Goal: Transaction & Acquisition: Book appointment/travel/reservation

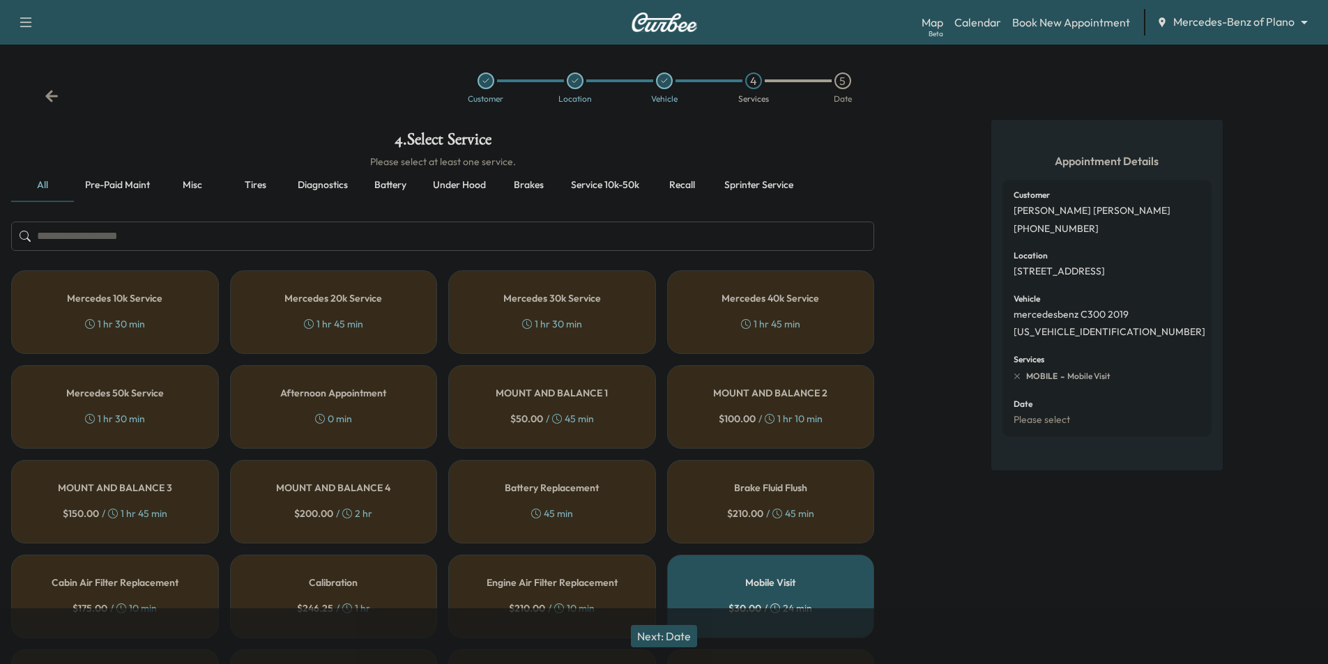
click at [49, 104] on div "Customer Location Vehicle 4 Services 5 Date" at bounding box center [664, 88] width 1328 height 64
click at [49, 98] on icon at bounding box center [51, 96] width 13 height 12
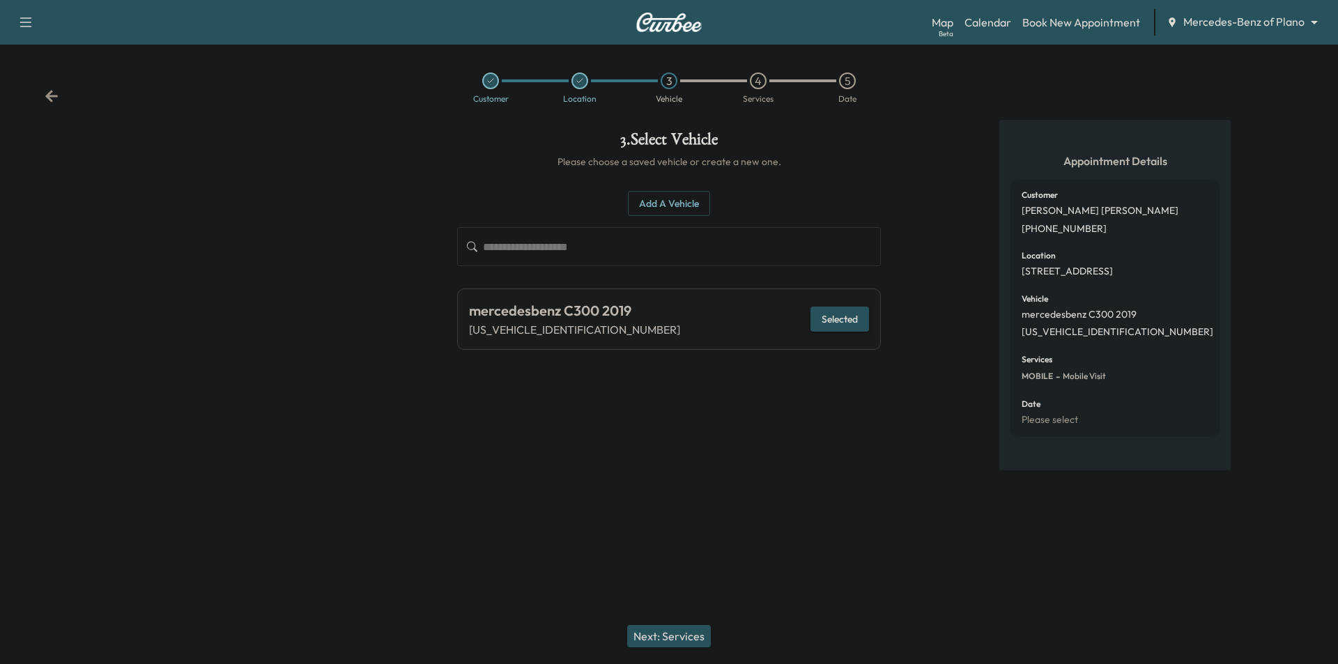
click at [49, 98] on icon at bounding box center [51, 96] width 13 height 12
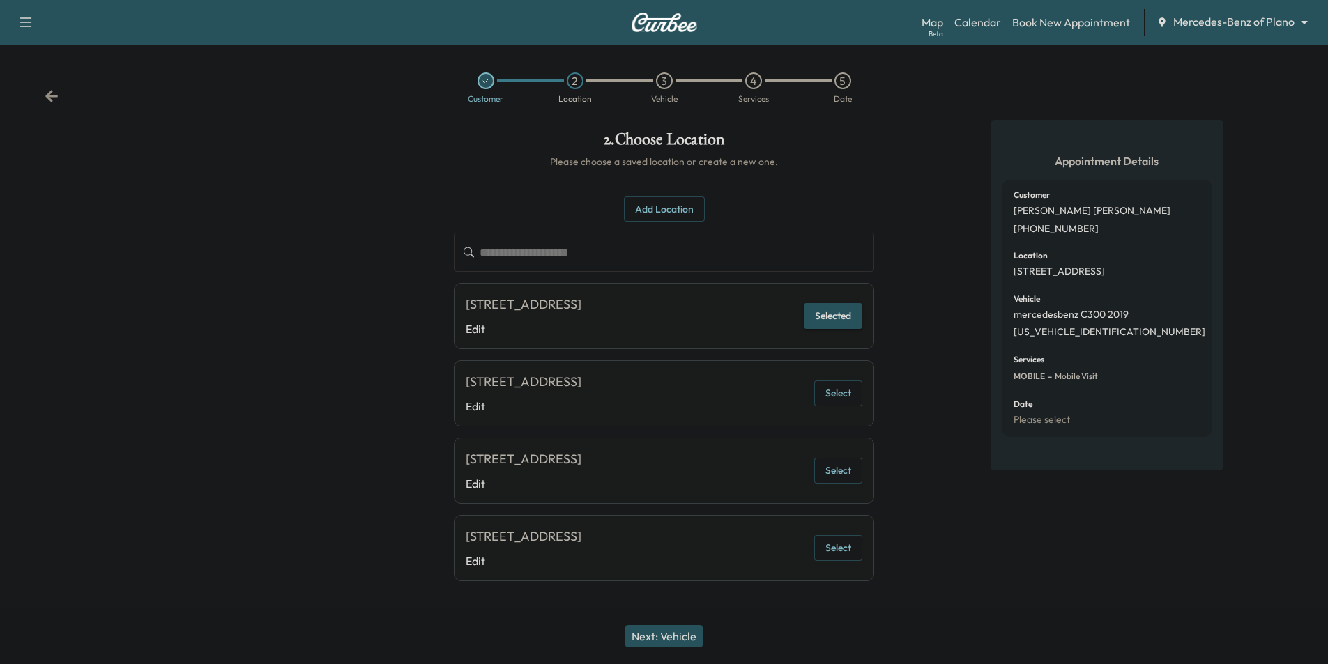
click at [49, 98] on icon at bounding box center [51, 96] width 13 height 12
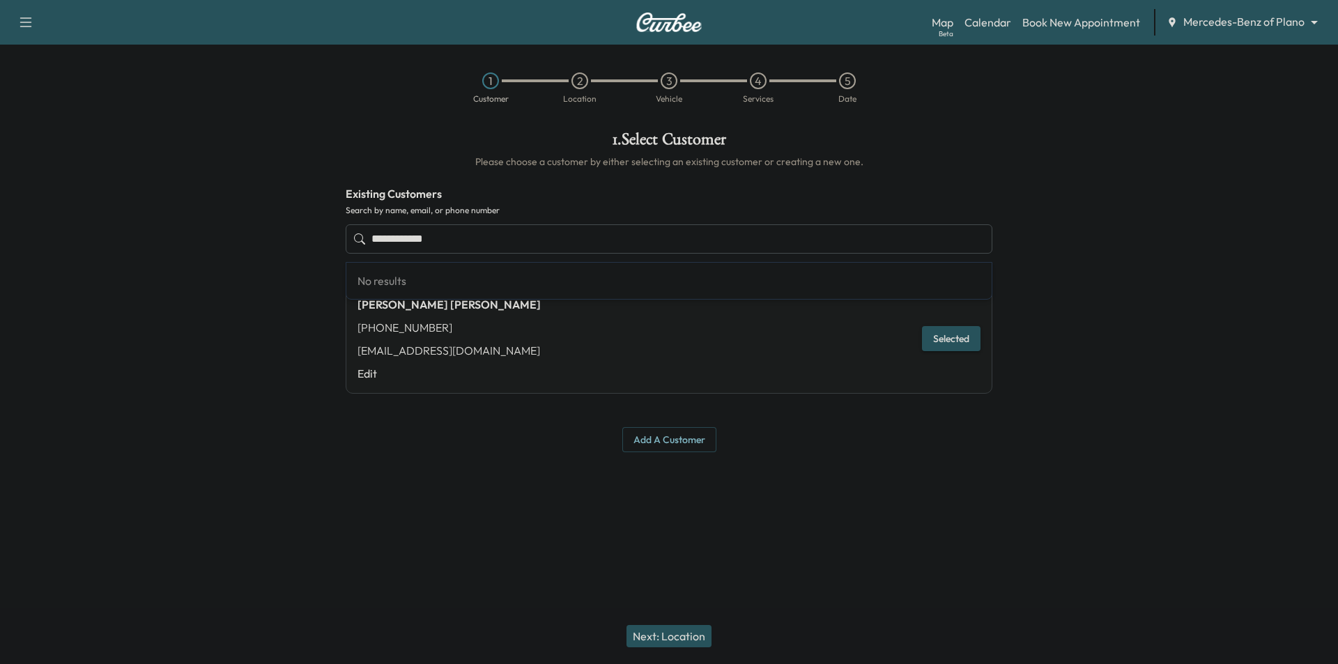
click at [627, 243] on input "**********" at bounding box center [669, 238] width 647 height 29
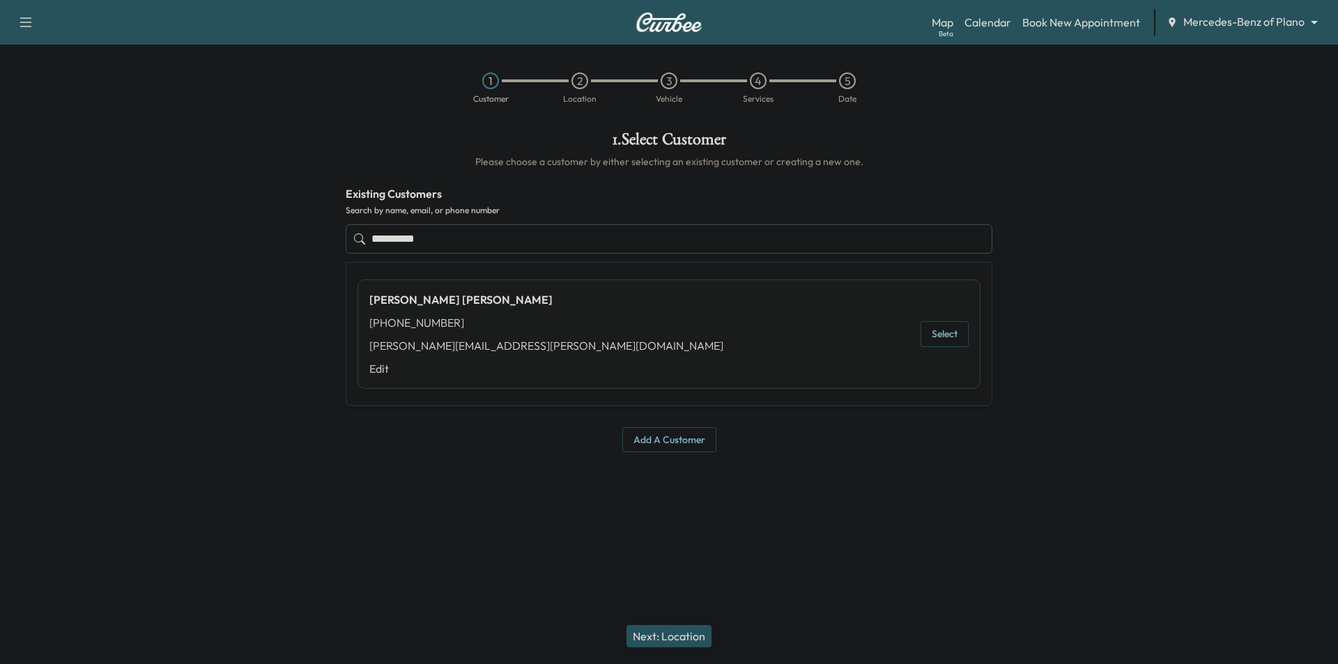
click at [943, 333] on button "Select" at bounding box center [945, 334] width 48 height 26
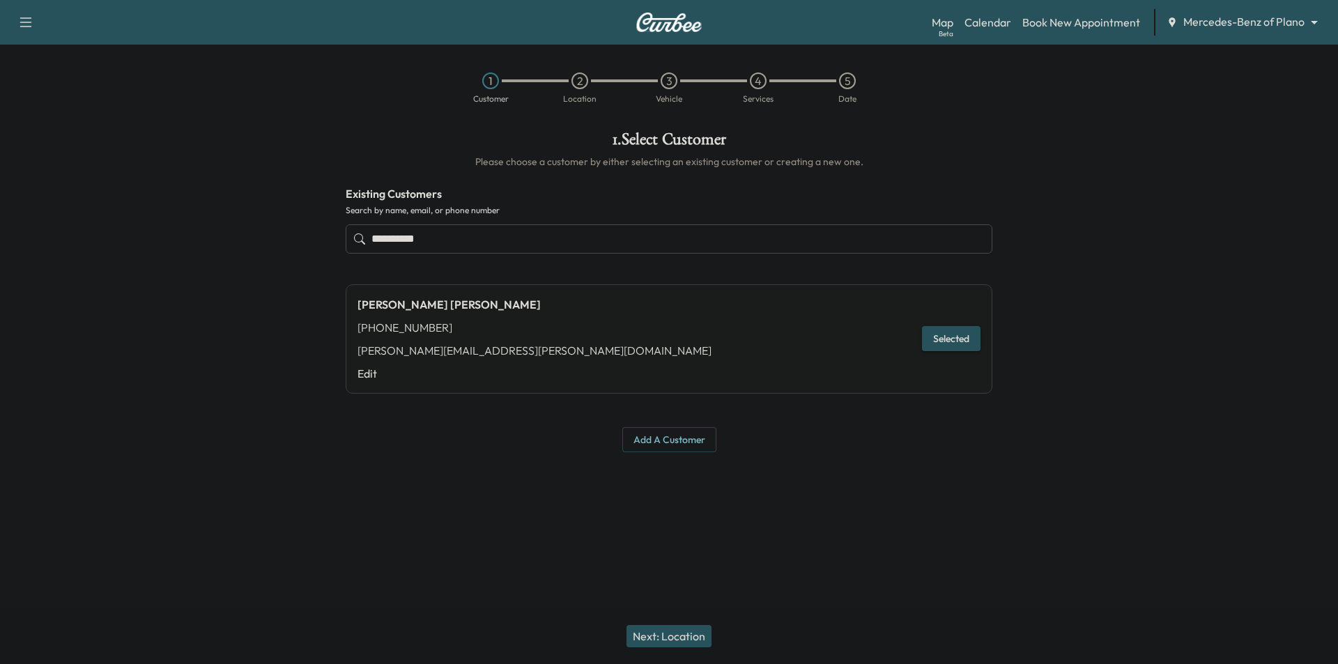
type input "**********"
click at [683, 644] on button "Next: Location" at bounding box center [669, 636] width 85 height 22
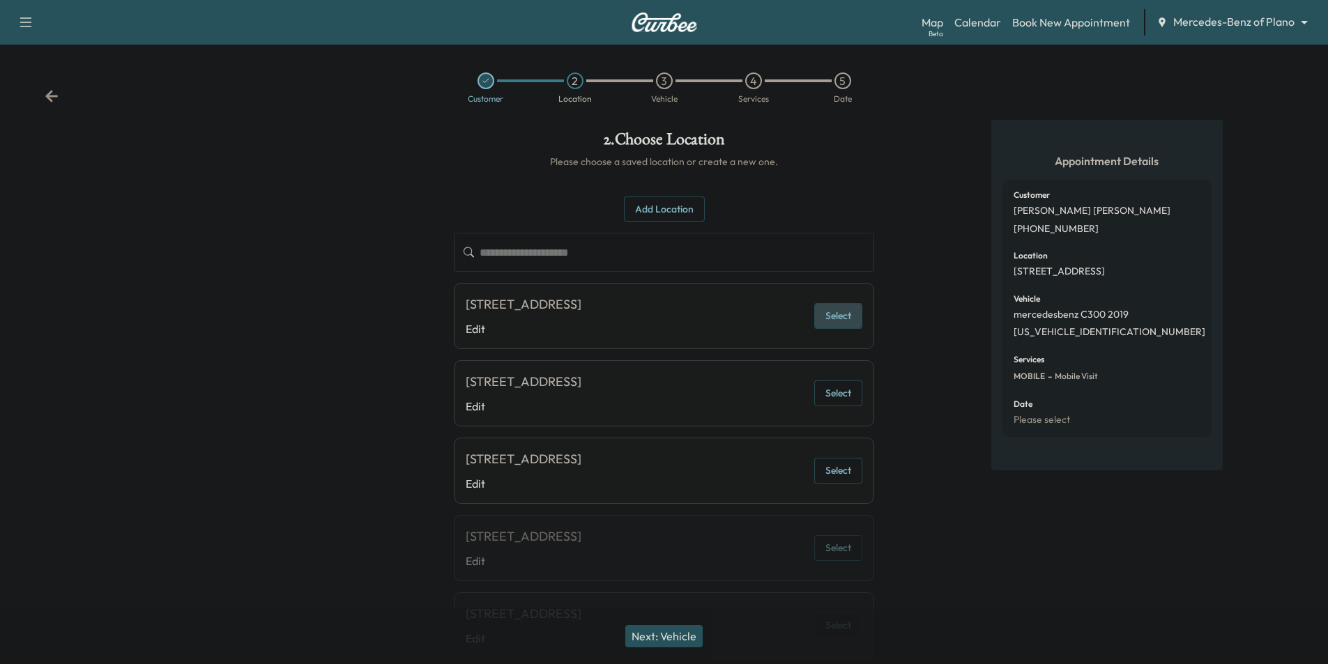
click at [850, 320] on button "Select" at bounding box center [838, 316] width 48 height 26
click at [668, 634] on button "Next: Vehicle" at bounding box center [663, 636] width 77 height 22
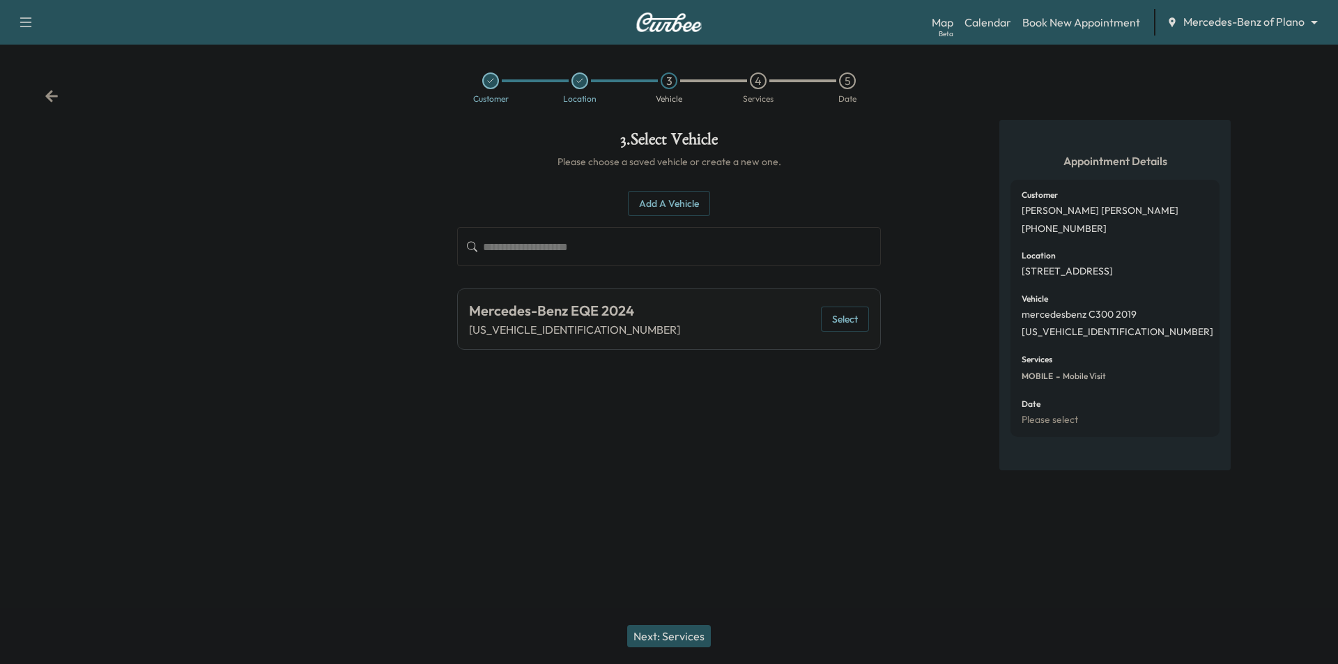
click at [848, 321] on button "Select" at bounding box center [845, 320] width 48 height 26
click at [667, 644] on button "Next: Services" at bounding box center [669, 636] width 84 height 22
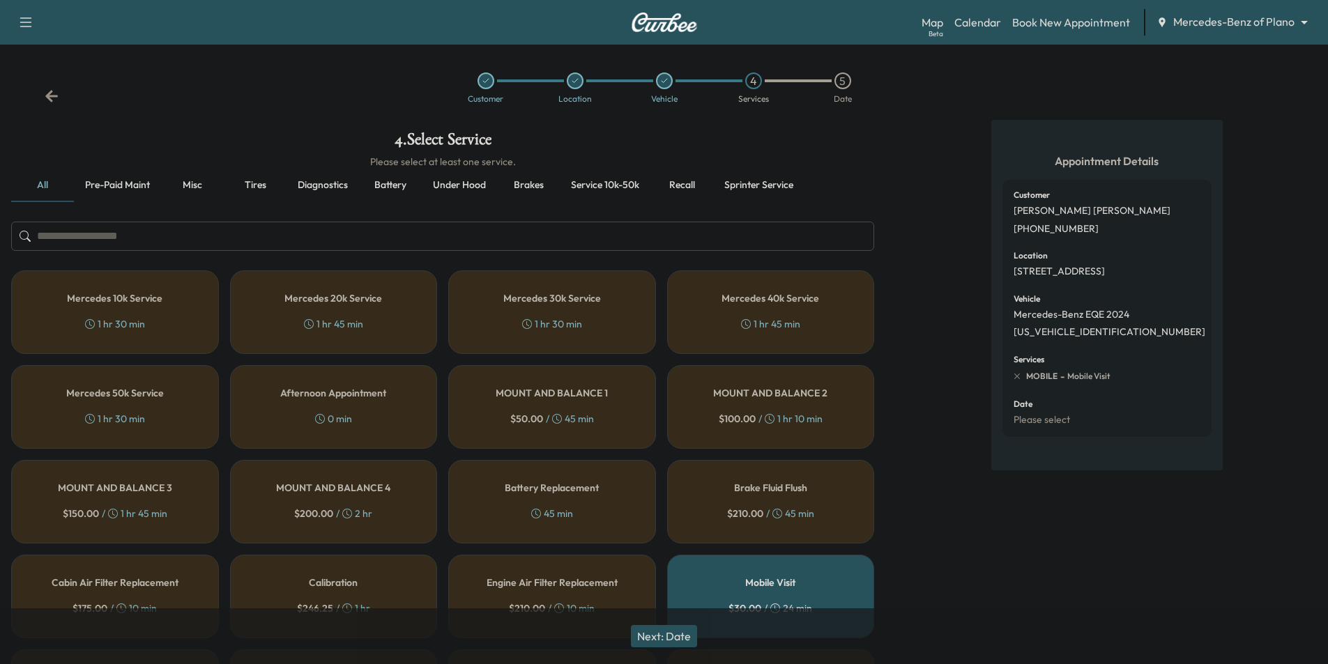
click at [126, 312] on div "Mercedes 10k Service 1 hr 30 min" at bounding box center [115, 312] width 208 height 84
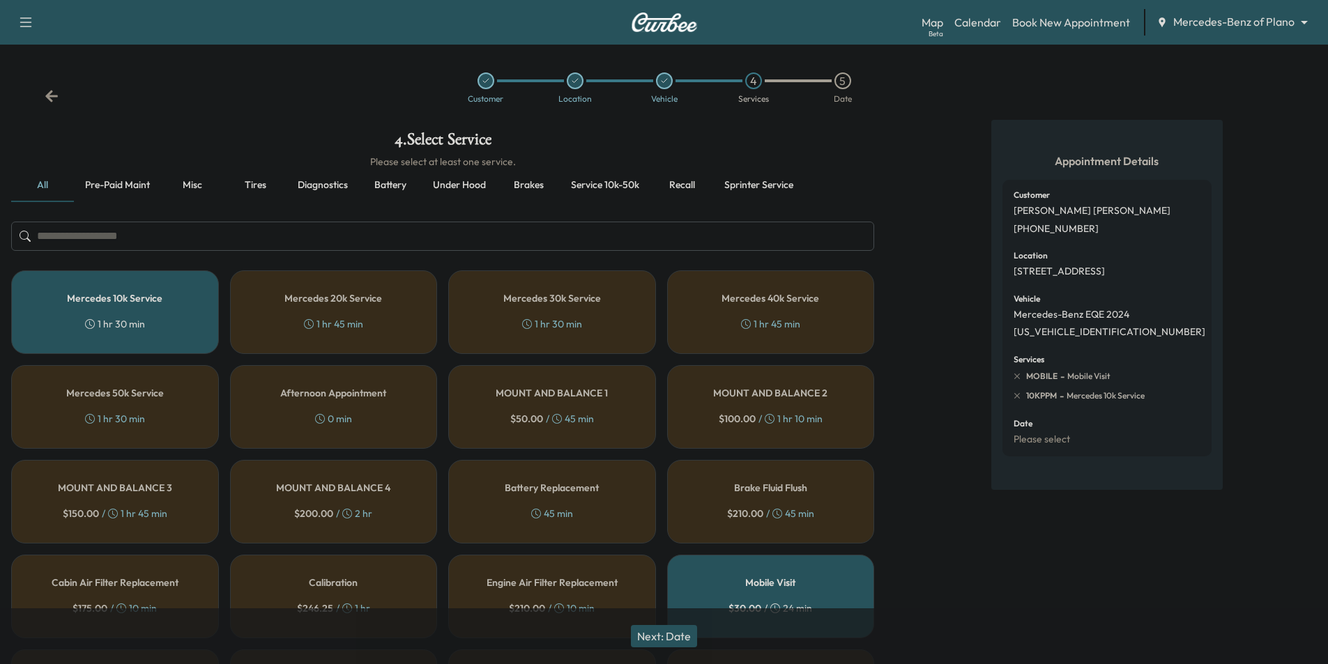
click at [673, 637] on button "Next: Date" at bounding box center [664, 636] width 66 height 22
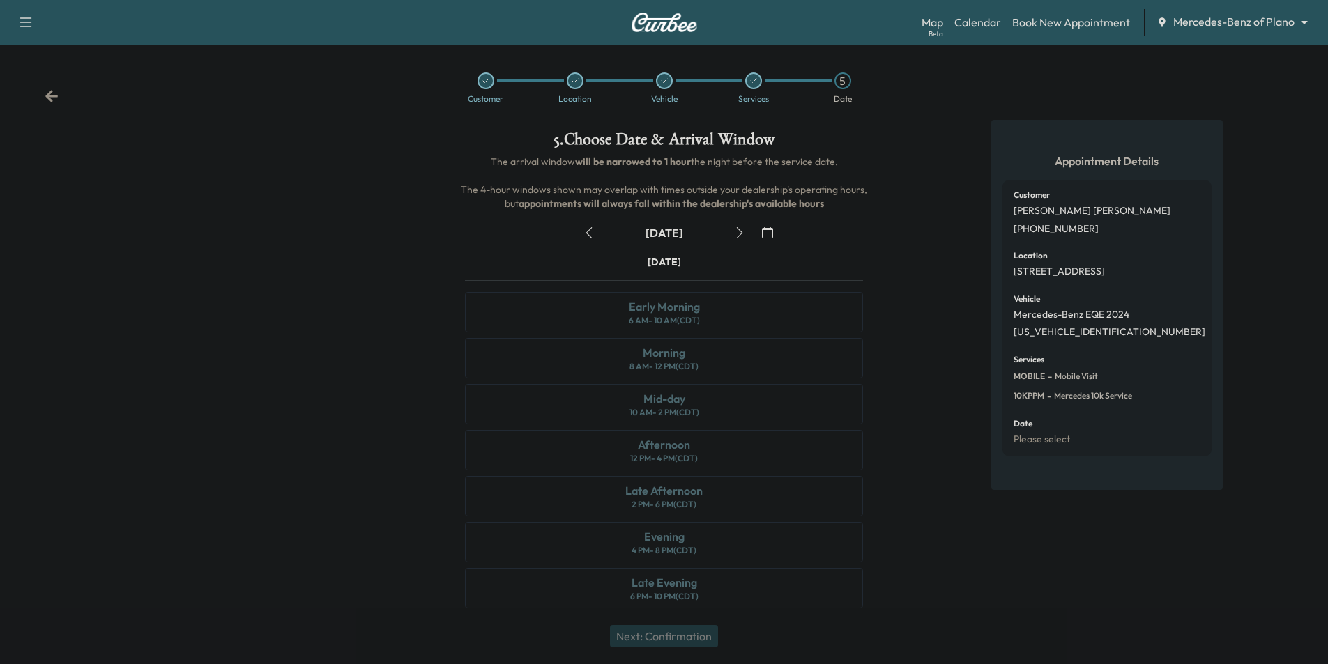
click at [763, 230] on icon "button" at bounding box center [767, 232] width 11 height 11
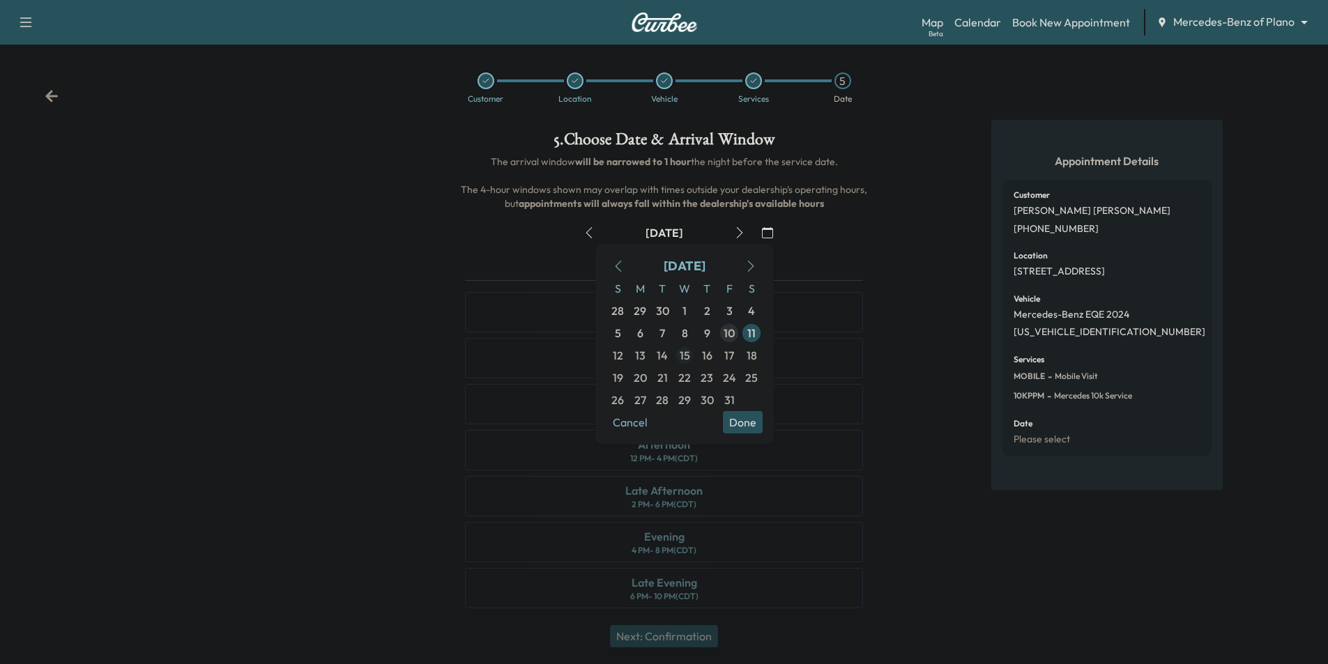
click at [684, 356] on span "15" at bounding box center [685, 355] width 10 height 17
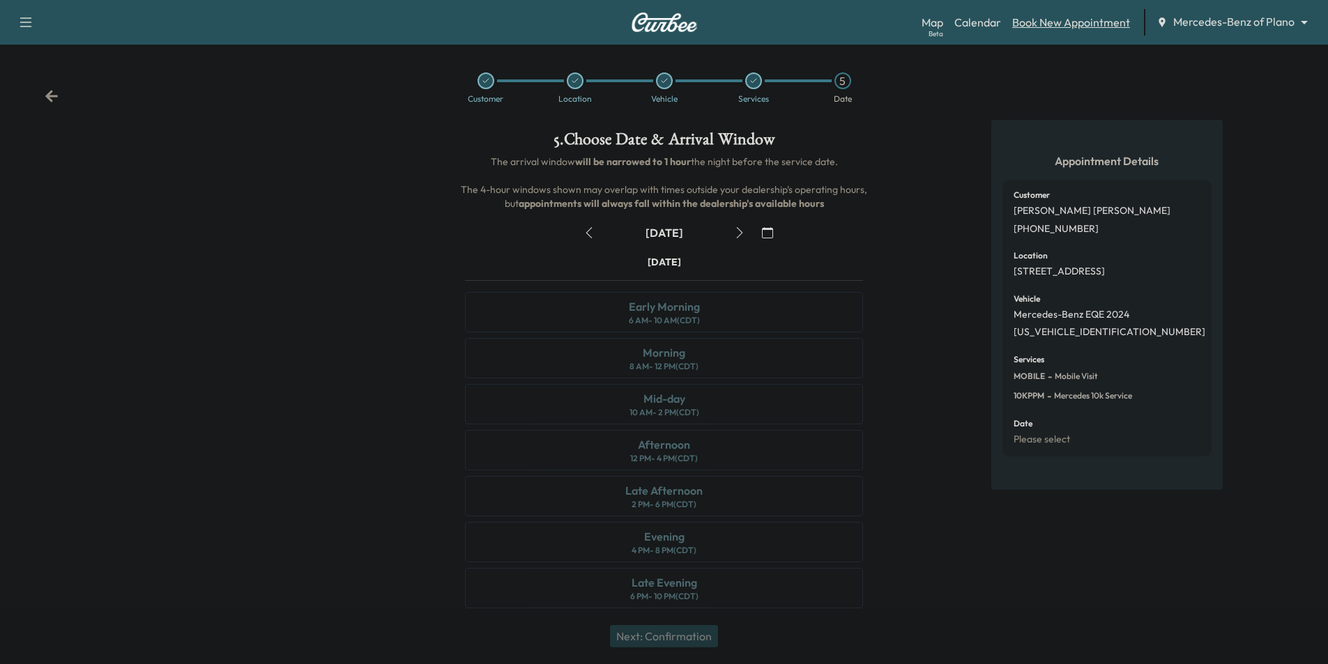
click at [1043, 21] on link "Book New Appointment" at bounding box center [1071, 22] width 118 height 17
click at [52, 95] on icon at bounding box center [52, 96] width 14 height 14
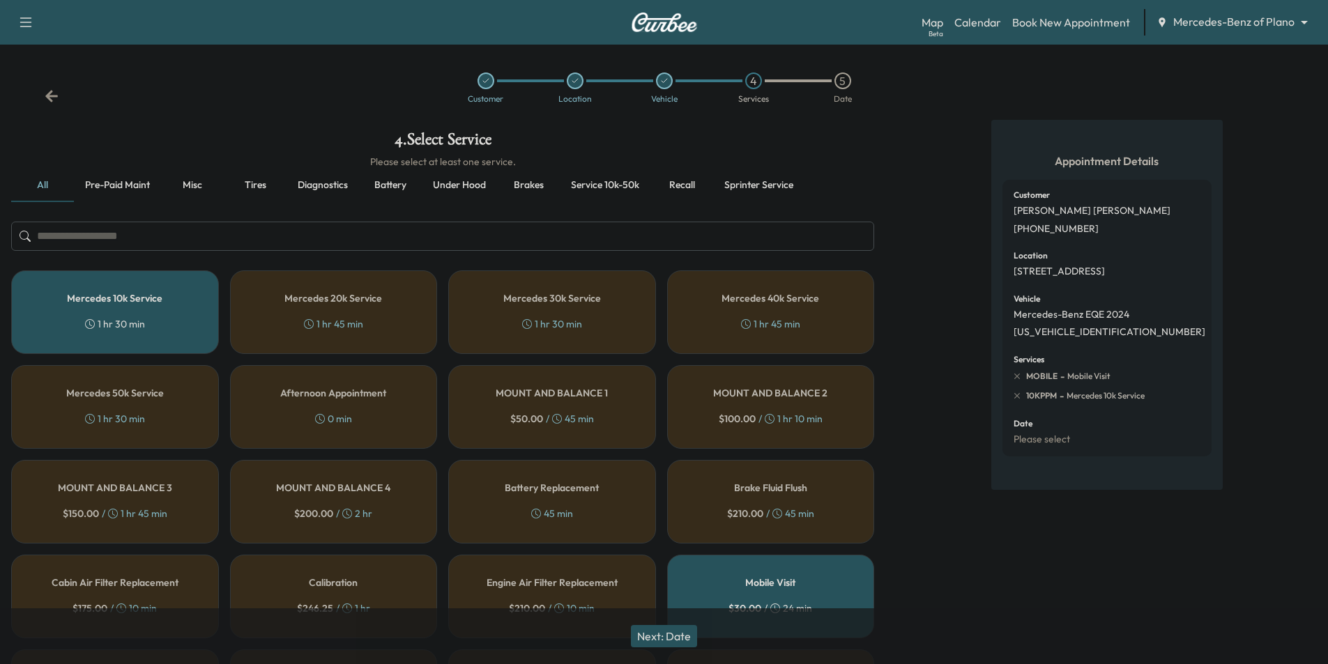
click at [52, 95] on icon at bounding box center [52, 96] width 14 height 14
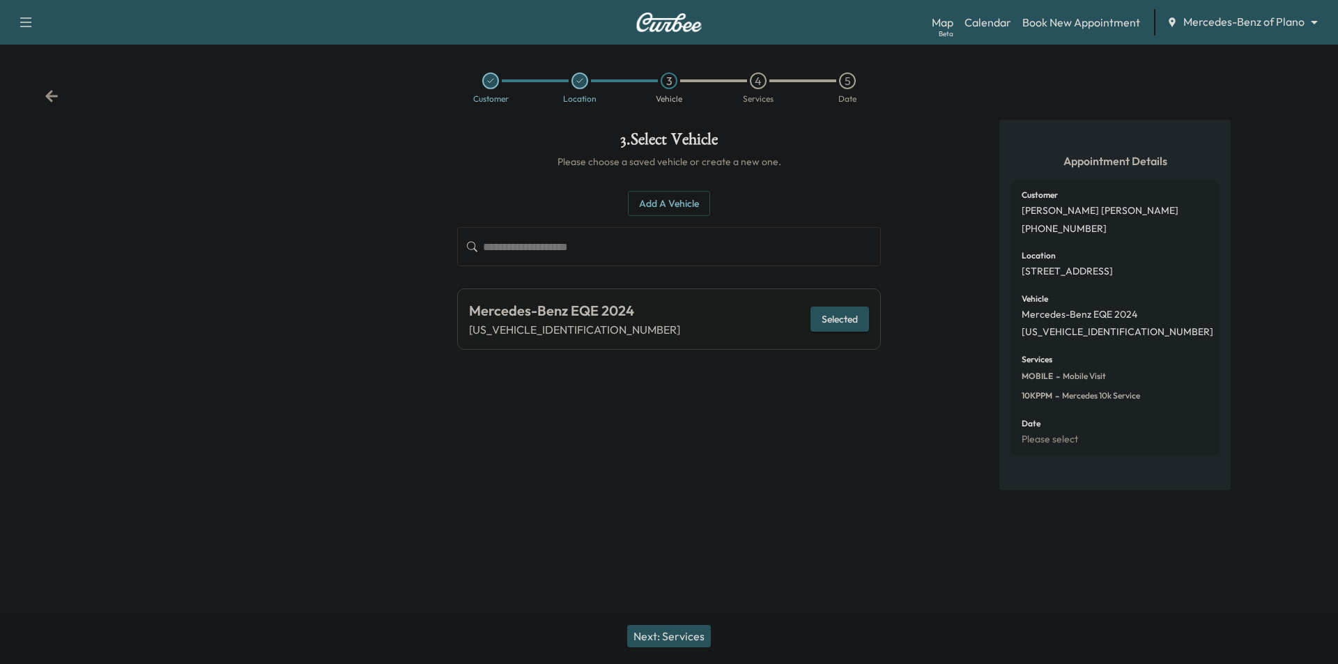
click at [52, 95] on icon at bounding box center [52, 96] width 14 height 14
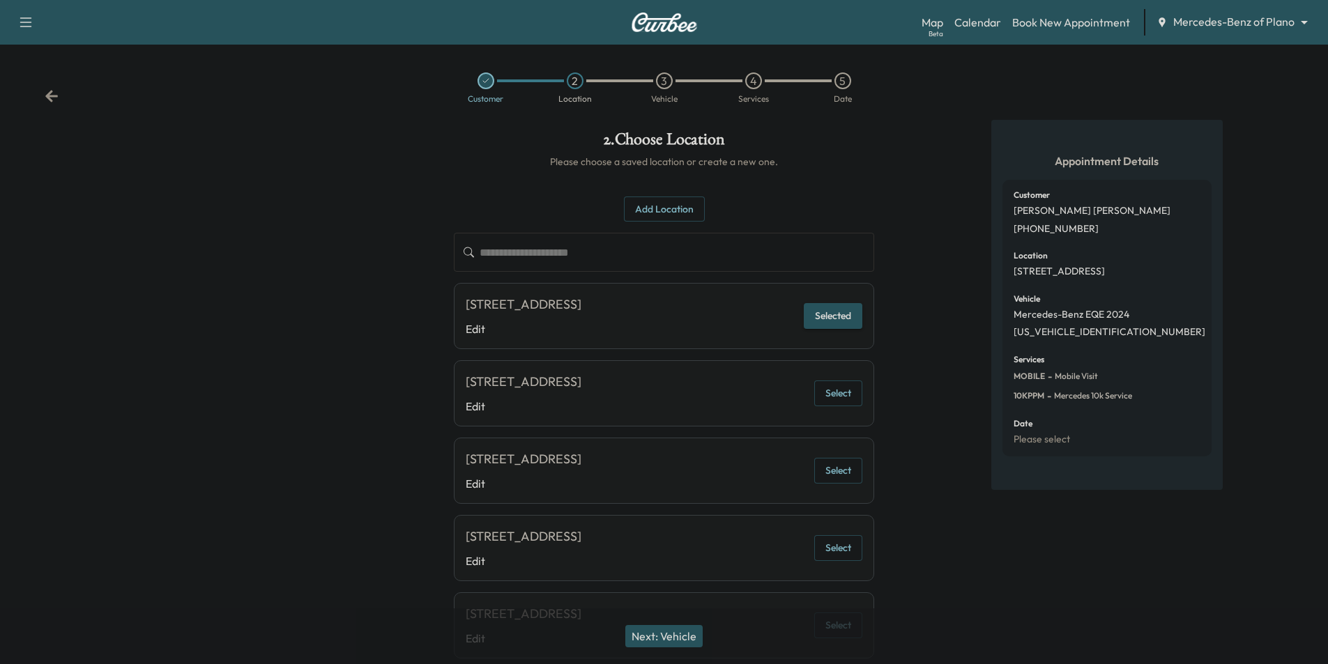
click at [52, 95] on icon at bounding box center [52, 96] width 14 height 14
